Goal: Task Accomplishment & Management: Manage account settings

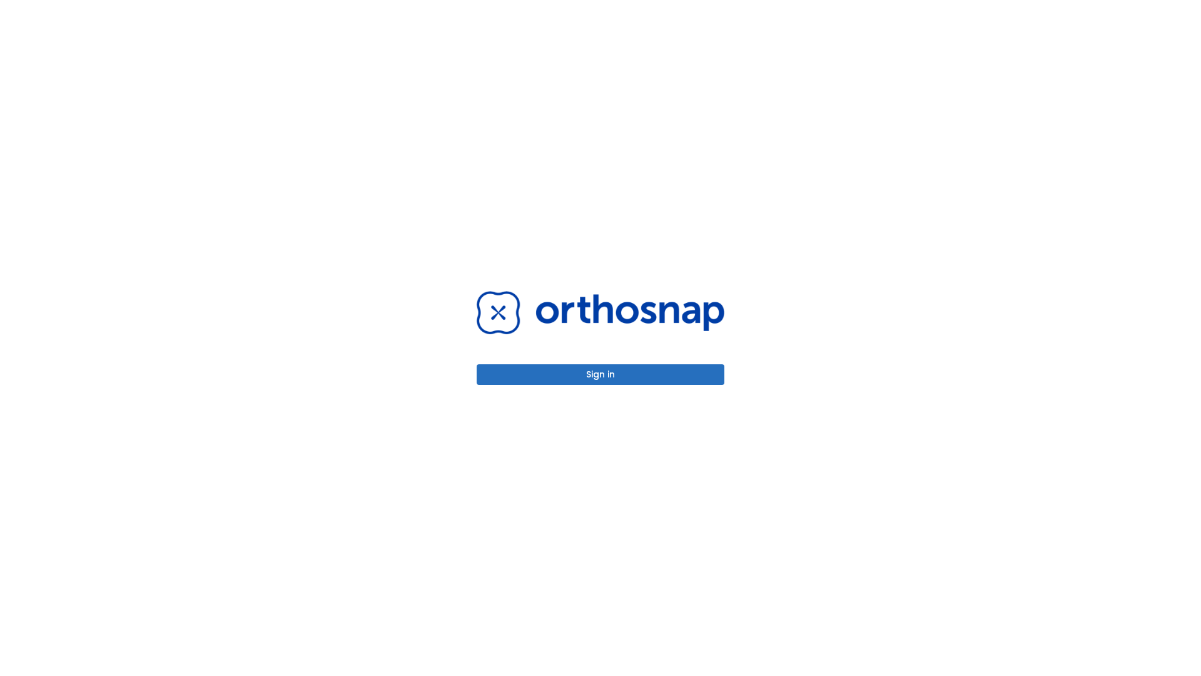
click at [601, 374] on button "Sign in" at bounding box center [601, 374] width 248 height 21
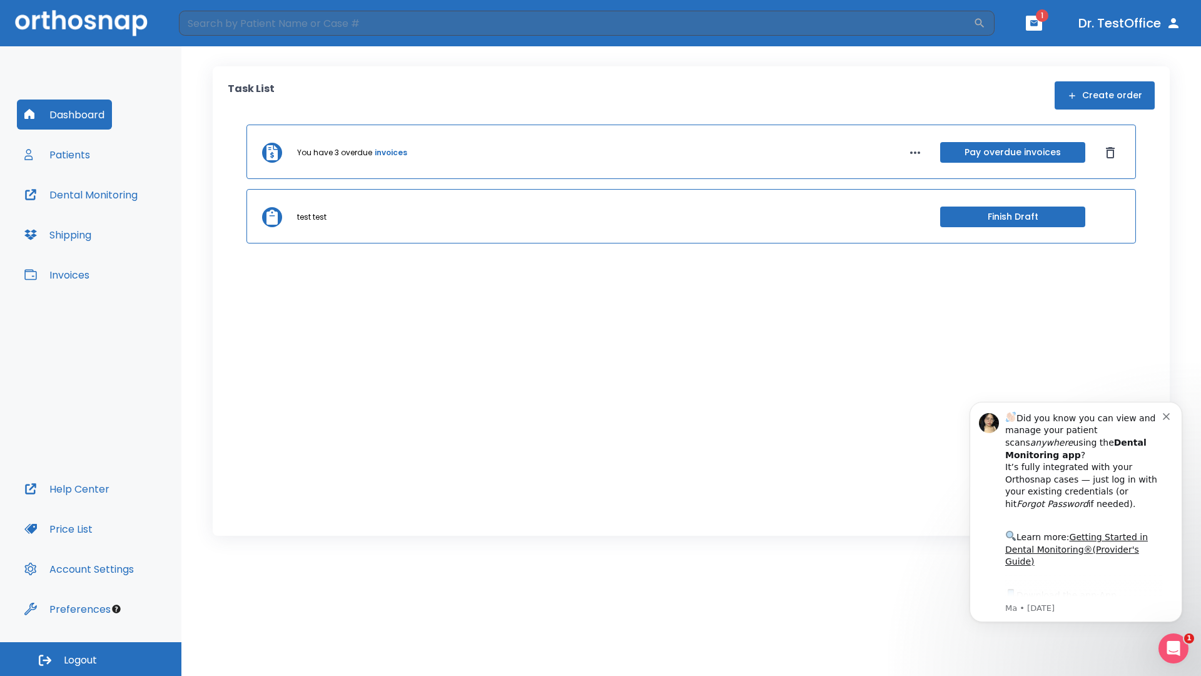
click at [91, 659] on span "Logout" at bounding box center [80, 660] width 33 height 14
